Goal: Entertainment & Leisure: Consume media (video, audio)

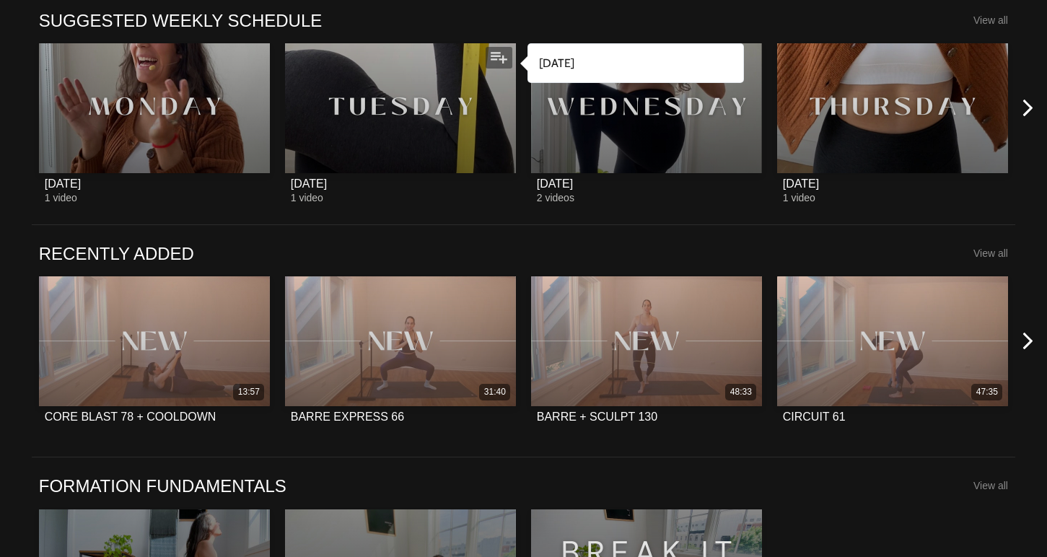
scroll to position [997, 0]
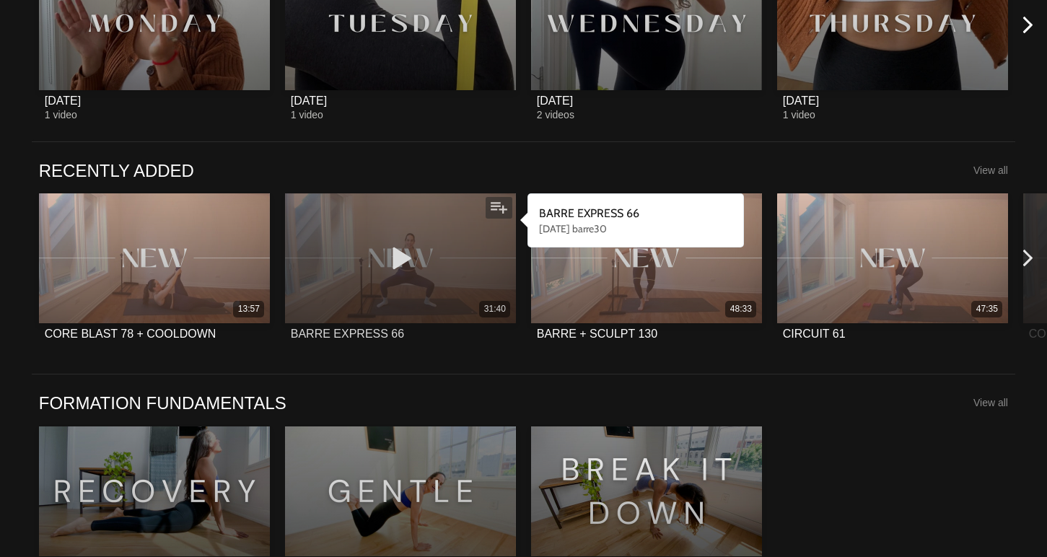
click at [398, 257] on icon at bounding box center [400, 257] width 43 height 25
